Goal: Find specific page/section: Find specific page/section

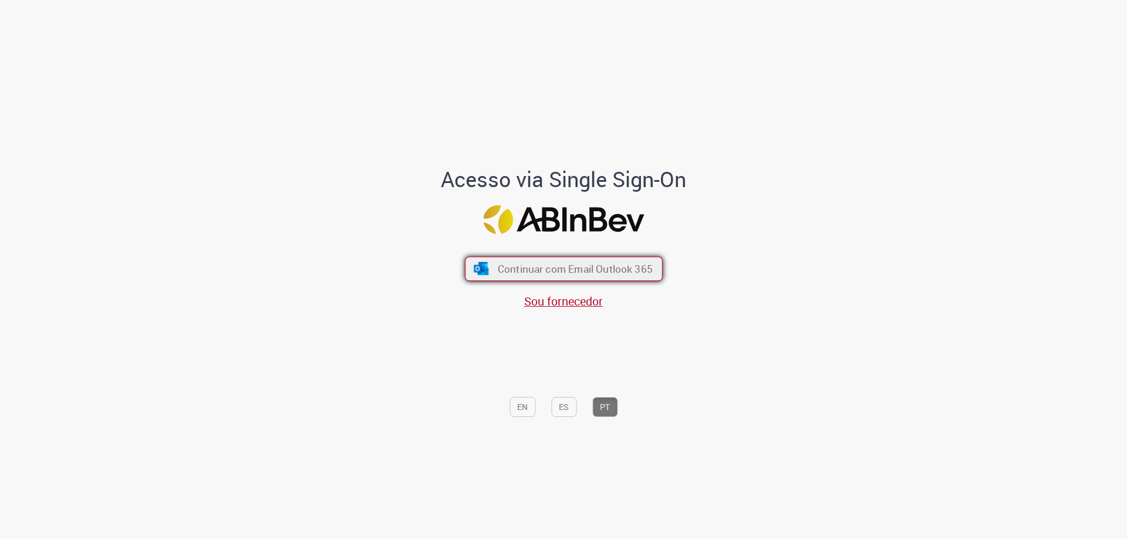
click at [583, 270] on span "Continuar com Email Outlook 365" at bounding box center [574, 269] width 155 height 14
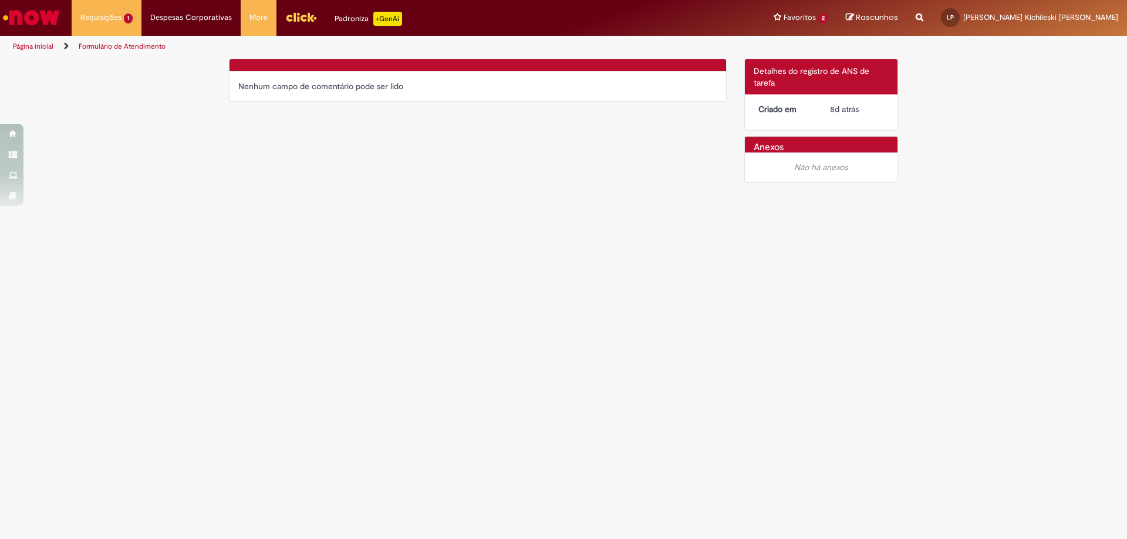
click at [116, 44] on link "Formulário de Atendimento" at bounding box center [122, 46] width 87 height 9
